Goal: Transaction & Acquisition: Purchase product/service

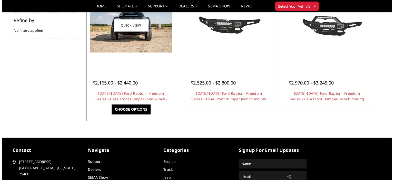
scroll to position [26, 0]
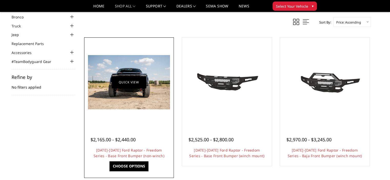
click at [128, 82] on link "Quick view" at bounding box center [129, 82] width 34 height 12
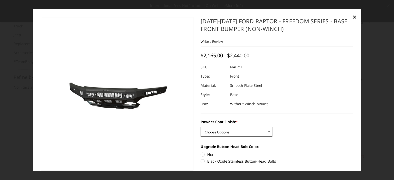
click at [210, 133] on select "Choose Options Bare Metal Texture Black Powder Coat" at bounding box center [237, 132] width 72 height 10
select select "2768"
click at [201, 127] on select "Choose Options Bare Metal Texture Black Powder Coat" at bounding box center [237, 132] width 72 height 10
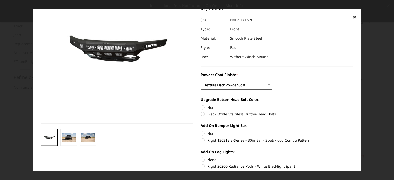
scroll to position [51, 0]
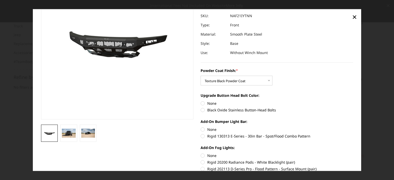
click at [202, 110] on label "Black Oxide Stainless Button-Head Bolts" at bounding box center [277, 110] width 153 height 5
click at [353, 101] on input "Black Oxide Stainless Button-Head Bolts" at bounding box center [353, 101] width 0 height 0
radio input "true"
click at [201, 136] on label "Rigid 130313 E-Series - 30in Bar - Spot/Flood Combo Pattern" at bounding box center [277, 136] width 153 height 5
click at [353, 127] on input "Rigid 130313 E-Series - 30in Bar - Spot/Flood Combo Pattern" at bounding box center [353, 127] width 0 height 0
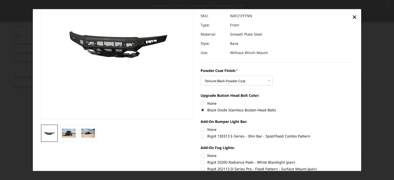
radio input "true"
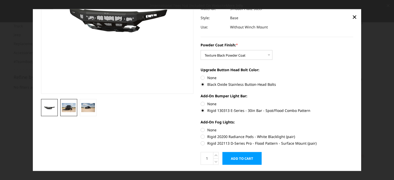
click at [71, 110] on img at bounding box center [69, 107] width 14 height 9
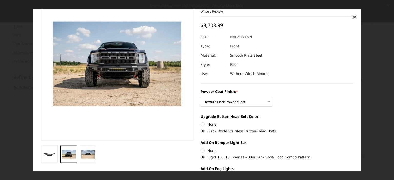
scroll to position [26, 0]
